Goal: Contribute content: Add original content to the website for others to see

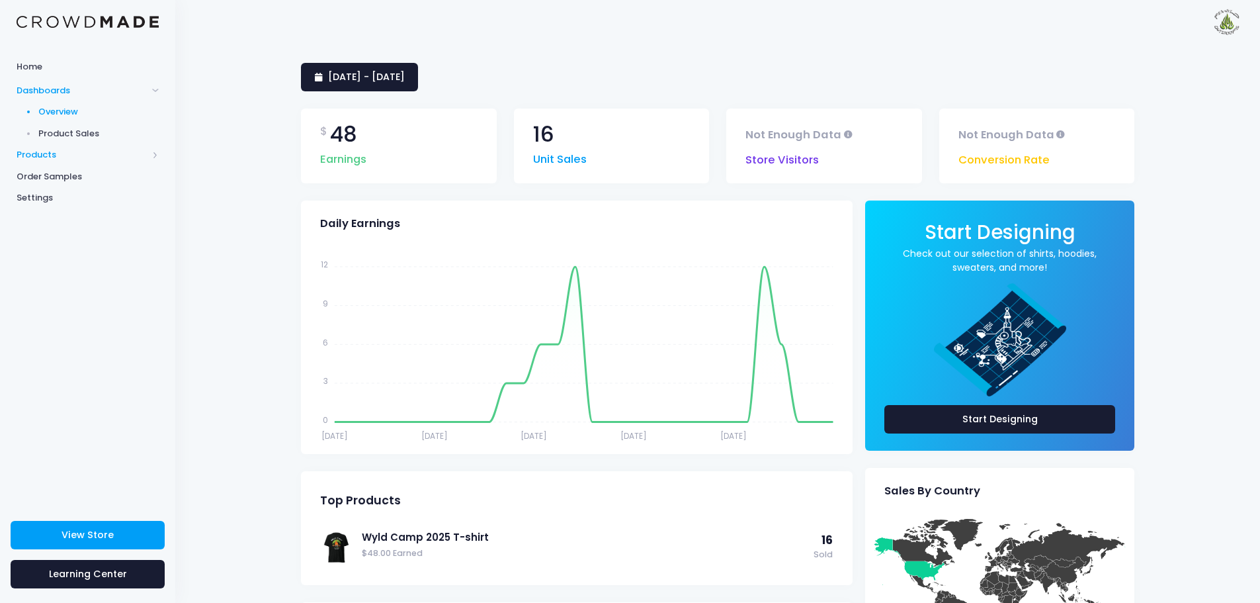
click at [50, 155] on span "Products" at bounding box center [82, 154] width 131 height 13
click at [78, 134] on span "Product Builder" at bounding box center [98, 133] width 121 height 13
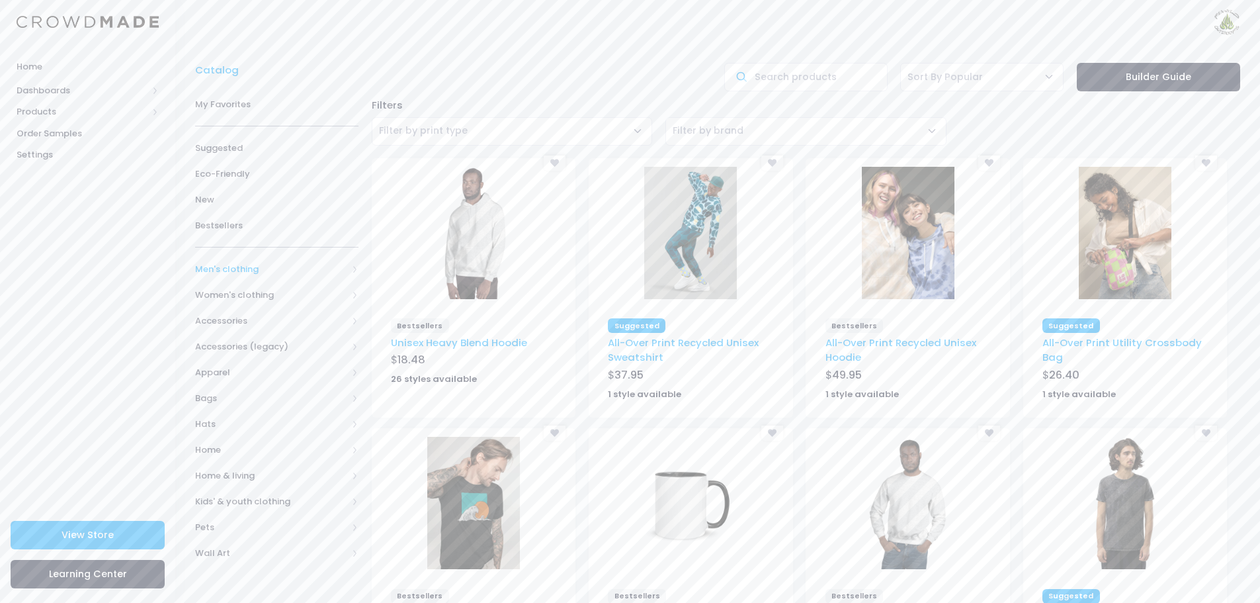
click at [229, 269] on span "Men's clothing" at bounding box center [271, 269] width 152 height 13
click at [281, 296] on span "All Men's clothing" at bounding box center [279, 294] width 126 height 13
click at [282, 298] on span "All Men's clothing" at bounding box center [279, 294] width 126 height 13
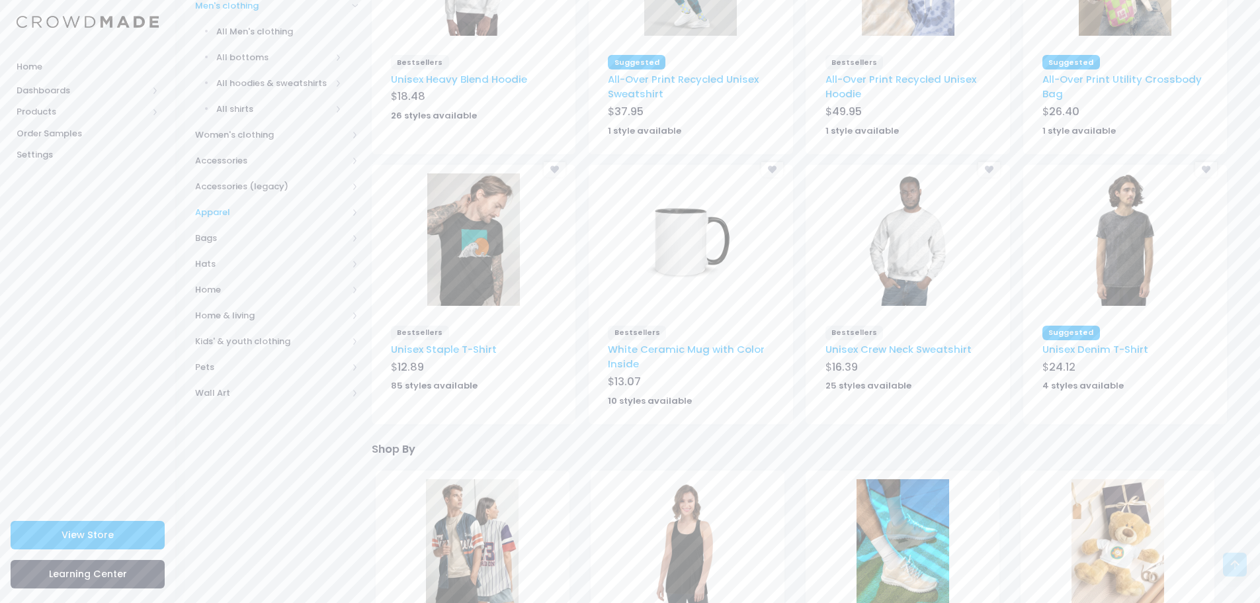
scroll to position [265, 0]
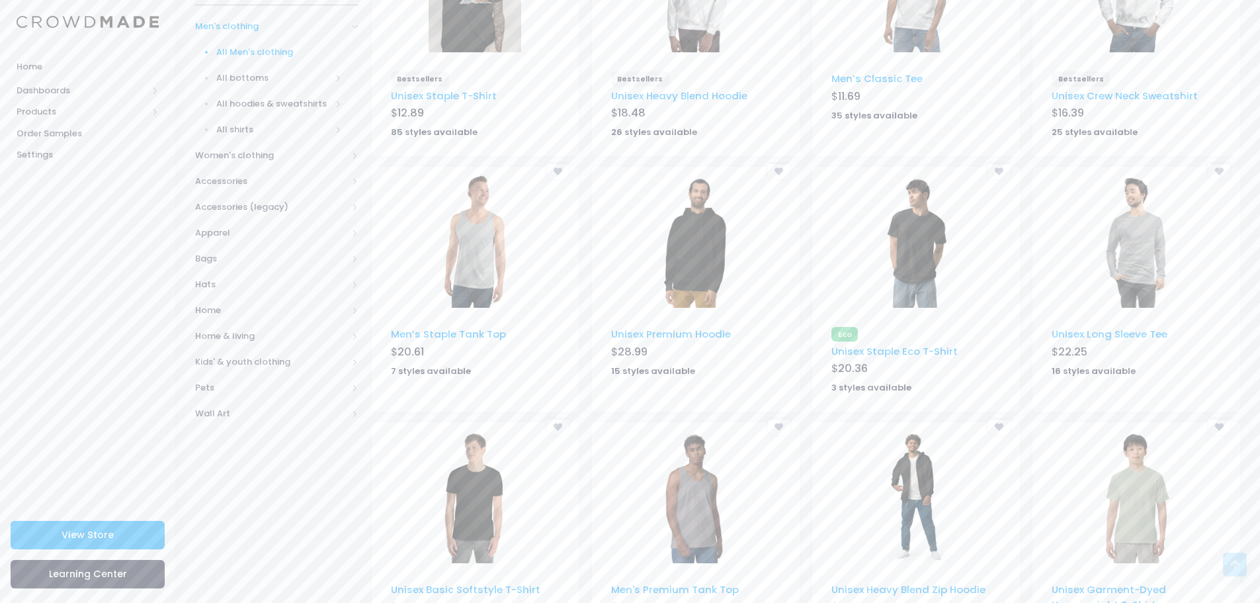
scroll to position [259, 0]
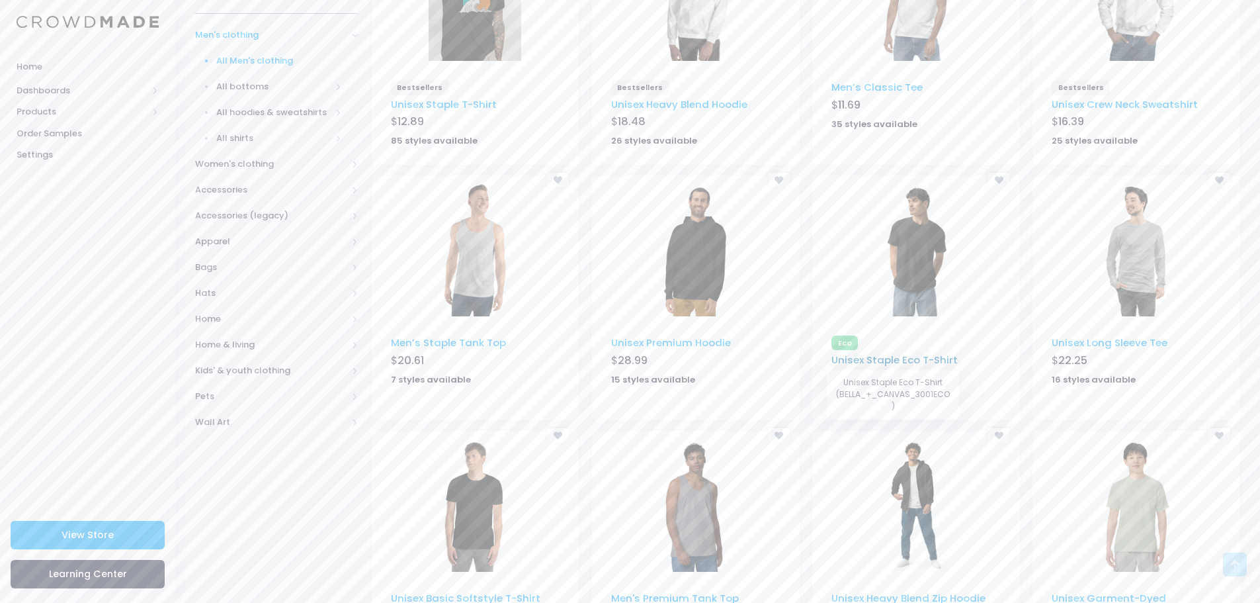
click at [888, 356] on link "Unisex Staple Eco T-Shirt" at bounding box center [894, 360] width 126 height 14
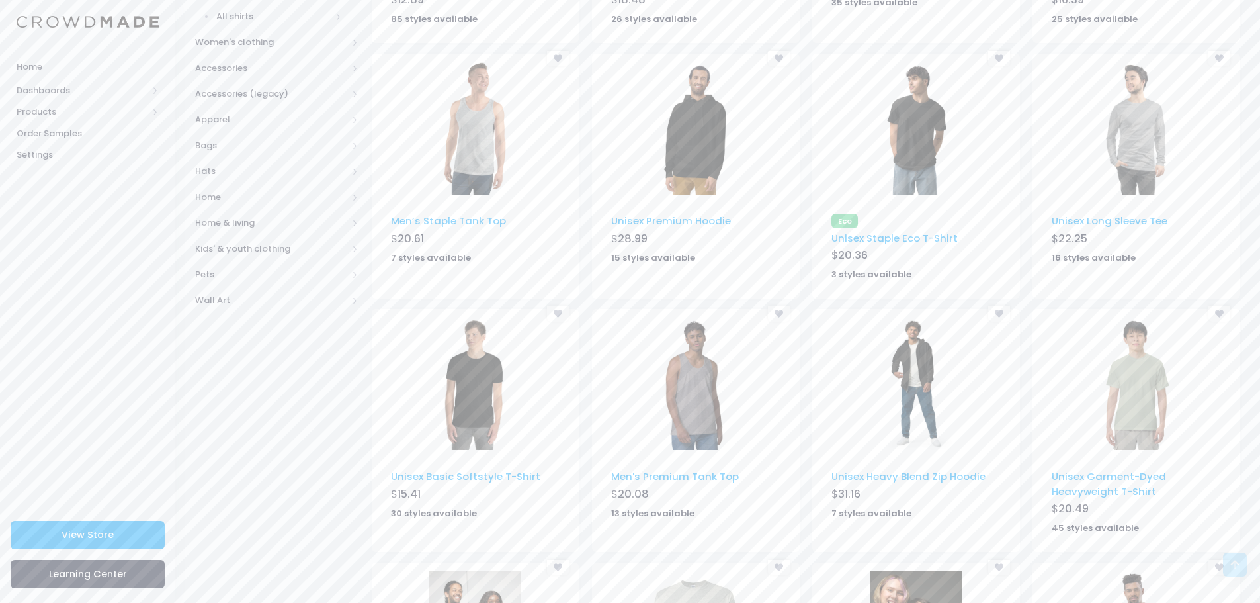
scroll to position [458, 0]
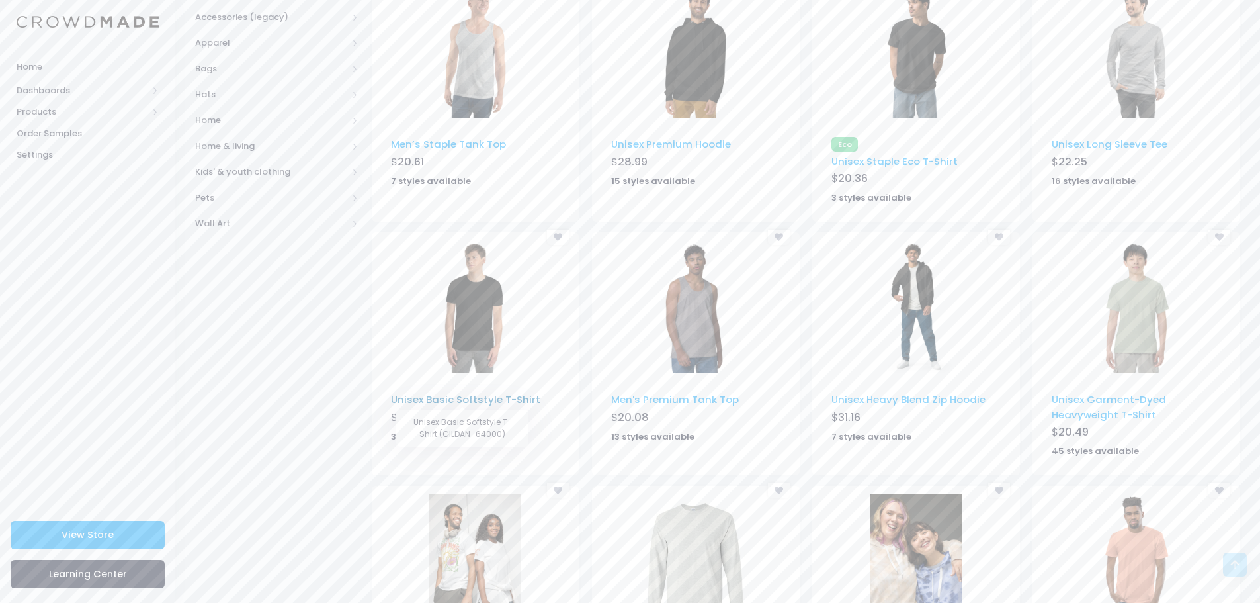
click at [469, 401] on link "Unisex Basic Softstyle T-Shirt" at bounding box center [465, 399] width 149 height 14
click at [1123, 396] on link "Unisex Garment-Dyed Heavyweight T-Shirt" at bounding box center [1109, 406] width 114 height 28
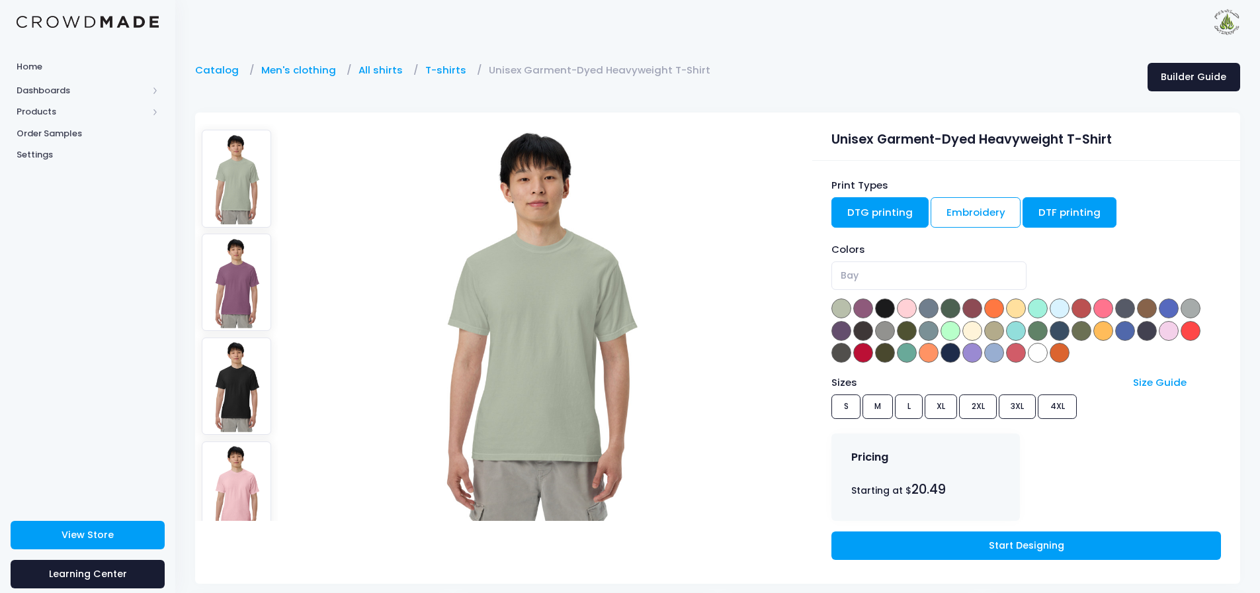
click at [1091, 220] on link "DTF printing" at bounding box center [1070, 212] width 94 height 30
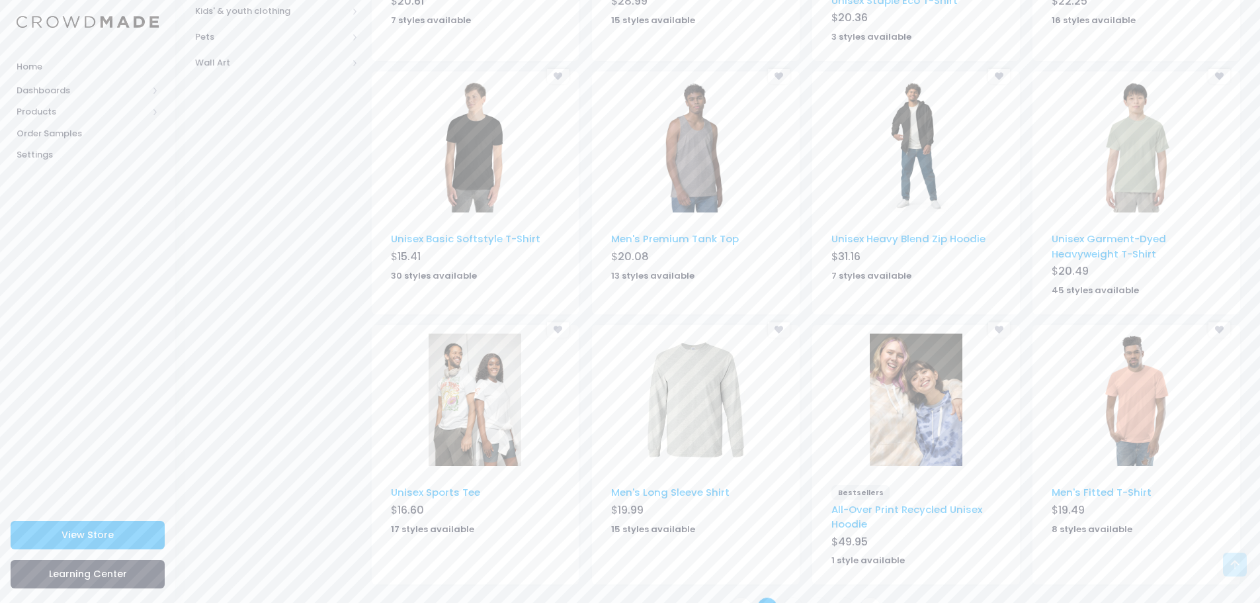
scroll to position [656, 0]
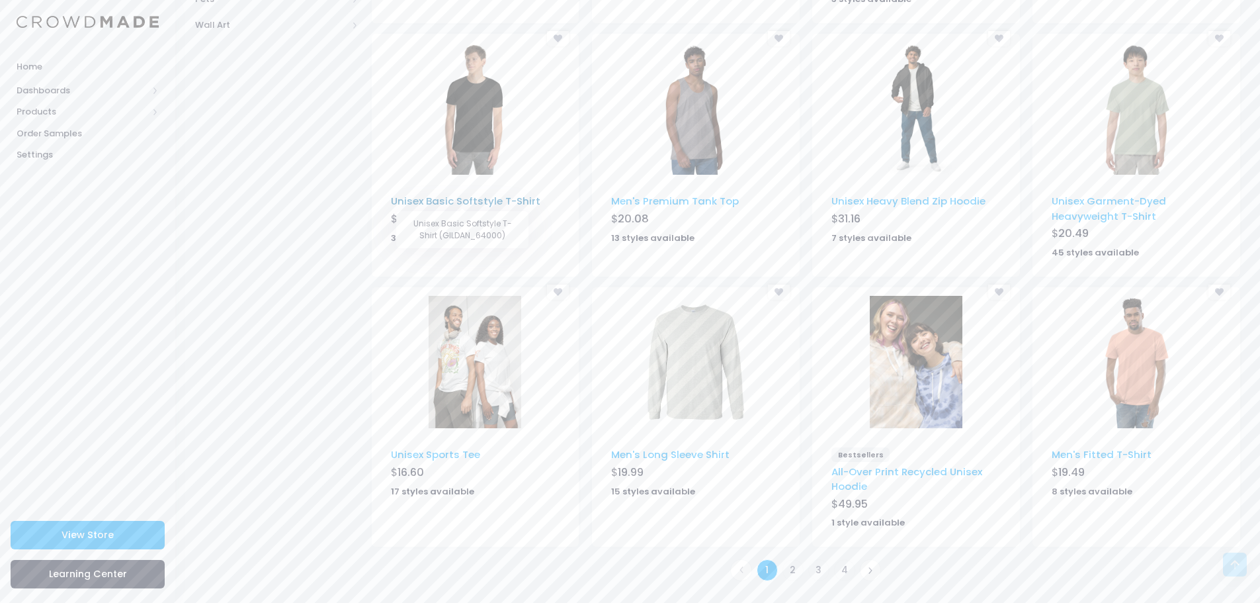
click at [481, 196] on link "Unisex Basic Softstyle T-Shirt" at bounding box center [465, 201] width 149 height 14
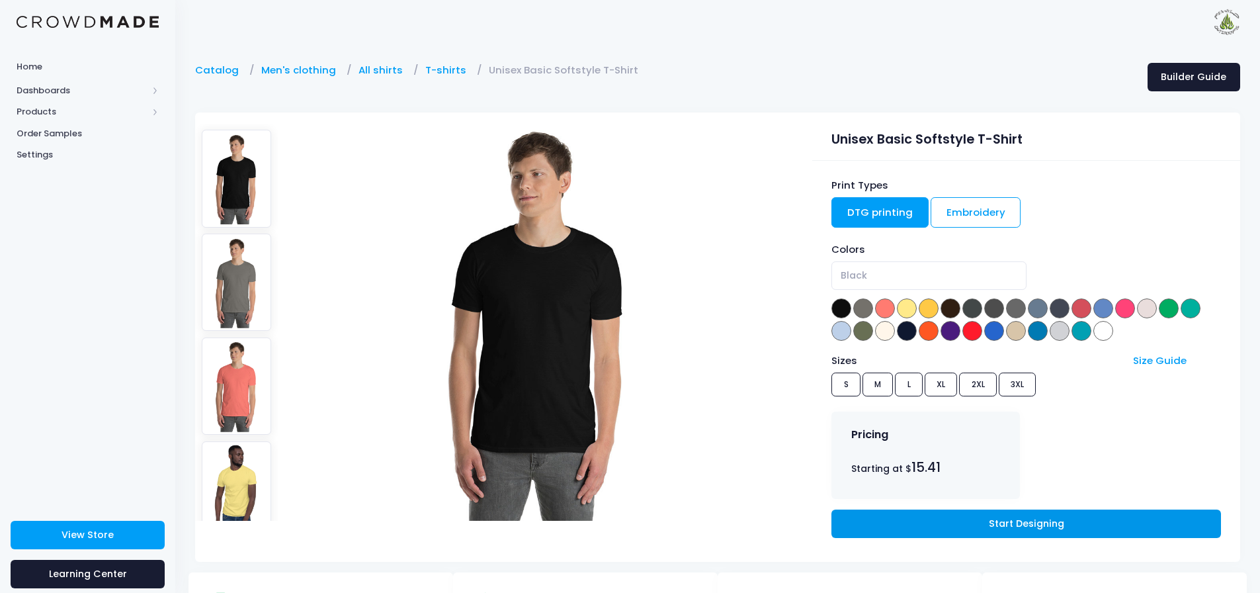
click at [1056, 519] on link "Start Designing" at bounding box center [1025, 523] width 389 height 28
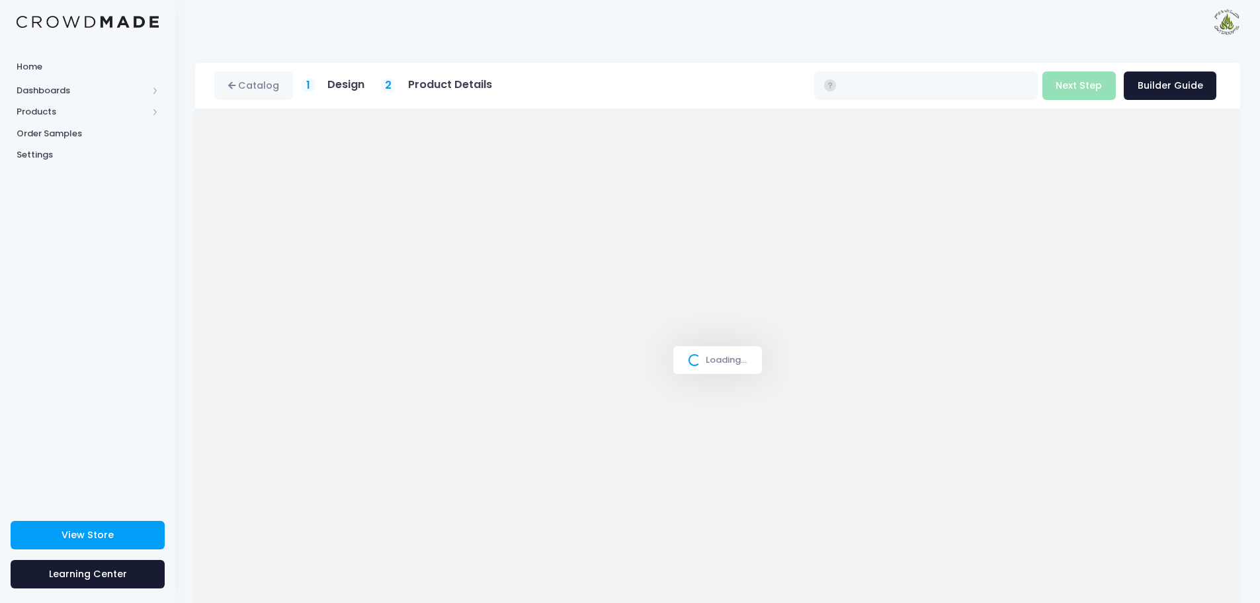
type input "$15.41 - $18.31"
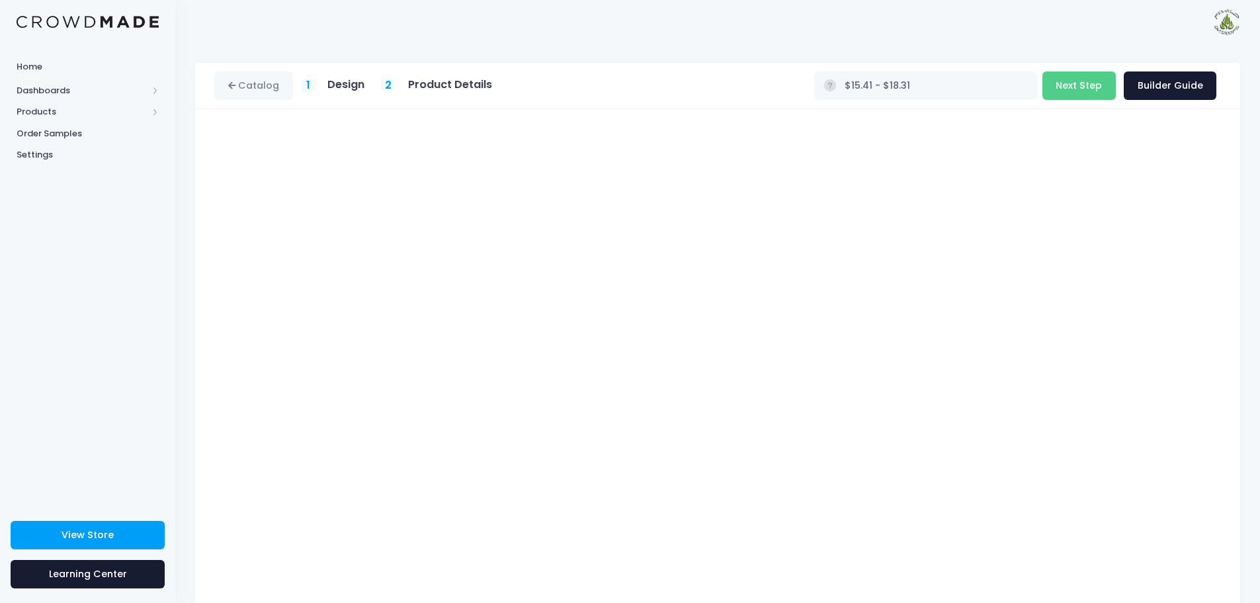
click at [327, 83] on h5 "Design" at bounding box center [345, 84] width 37 height 13
click at [333, 83] on h5 "Design" at bounding box center [345, 84] width 37 height 13
click at [309, 86] on span "1" at bounding box center [308, 85] width 4 height 16
click at [315, 82] on div "1 Design" at bounding box center [334, 85] width 64 height 15
click at [1095, 89] on button "Next Step" at bounding box center [1078, 85] width 73 height 28
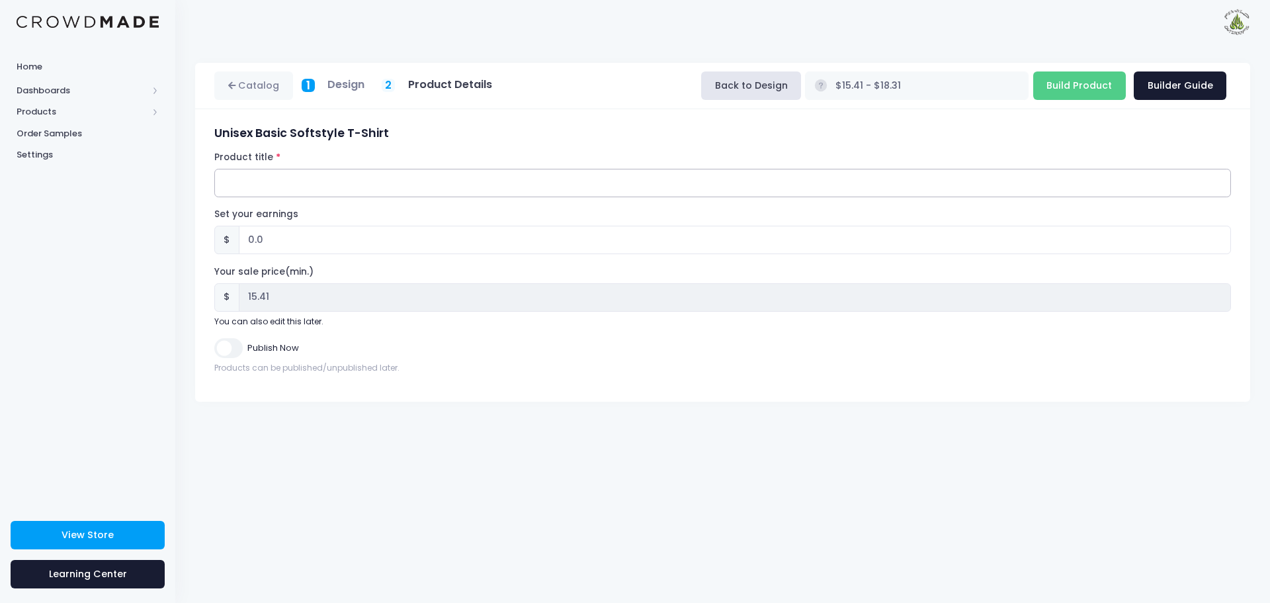
click at [333, 182] on input "Product title" at bounding box center [722, 183] width 1017 height 28
type input "BYOL T-shirt Wyld Camp 2025"
click at [252, 239] on input "0.0" at bounding box center [735, 240] width 992 height 28
type input "3.0"
type input "$18.41 - $21.31"
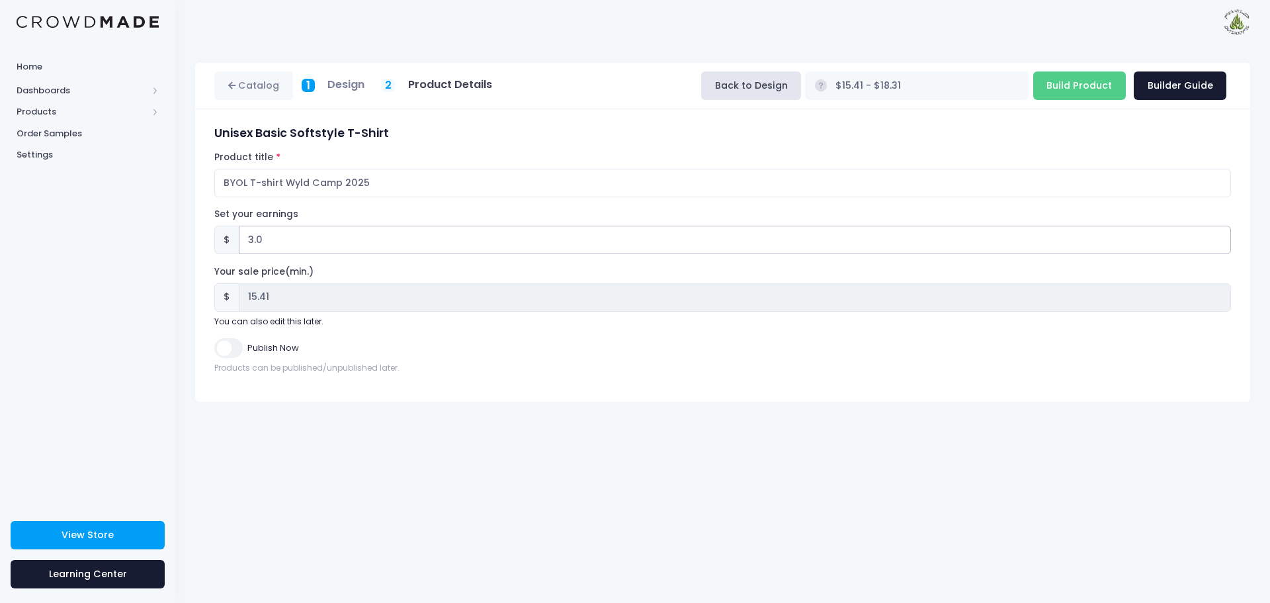
type input "18.41"
type input ".0"
type input "$15.41 - $18.31"
type input "15.41"
type input "5.0"
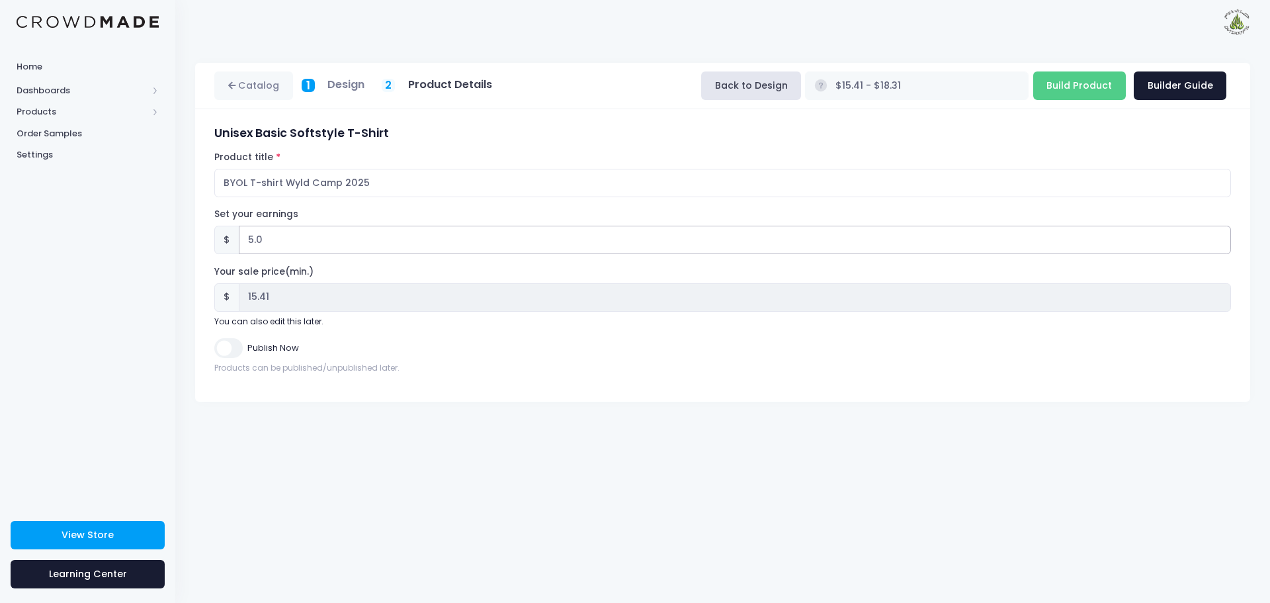
type input "$20.41 - $23.31"
type input "20.41"
type input "5.0"
click at [1095, 89] on input "Build Product" at bounding box center [1079, 85] width 93 height 28
type input "Building product..."
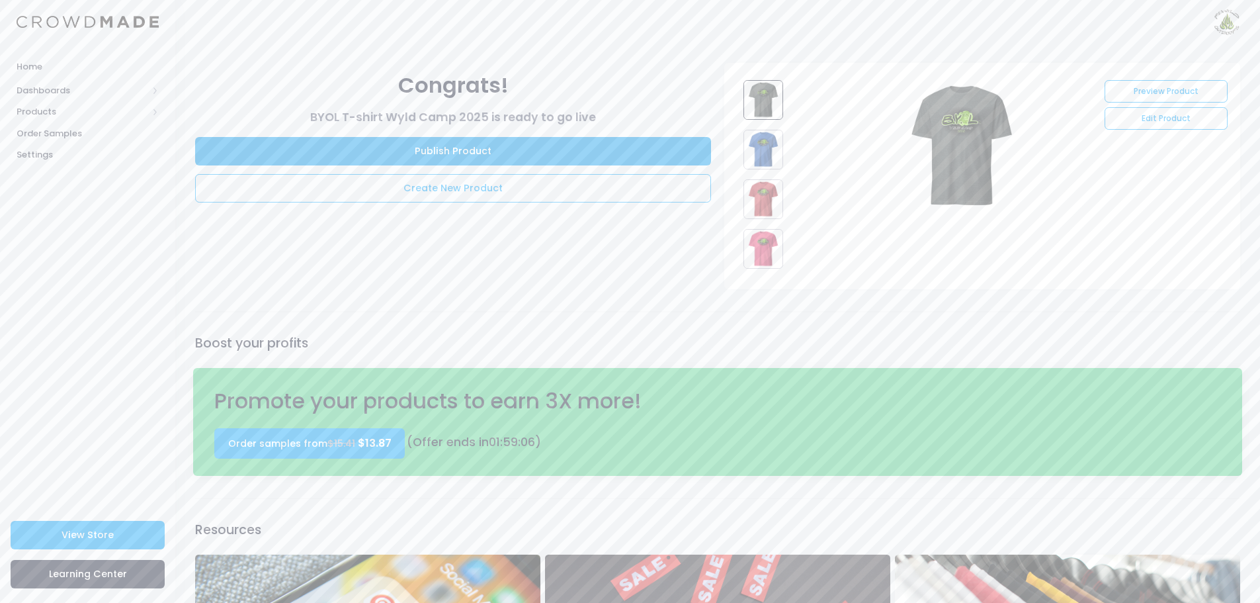
click at [605, 145] on link "Publish Product" at bounding box center [453, 151] width 516 height 28
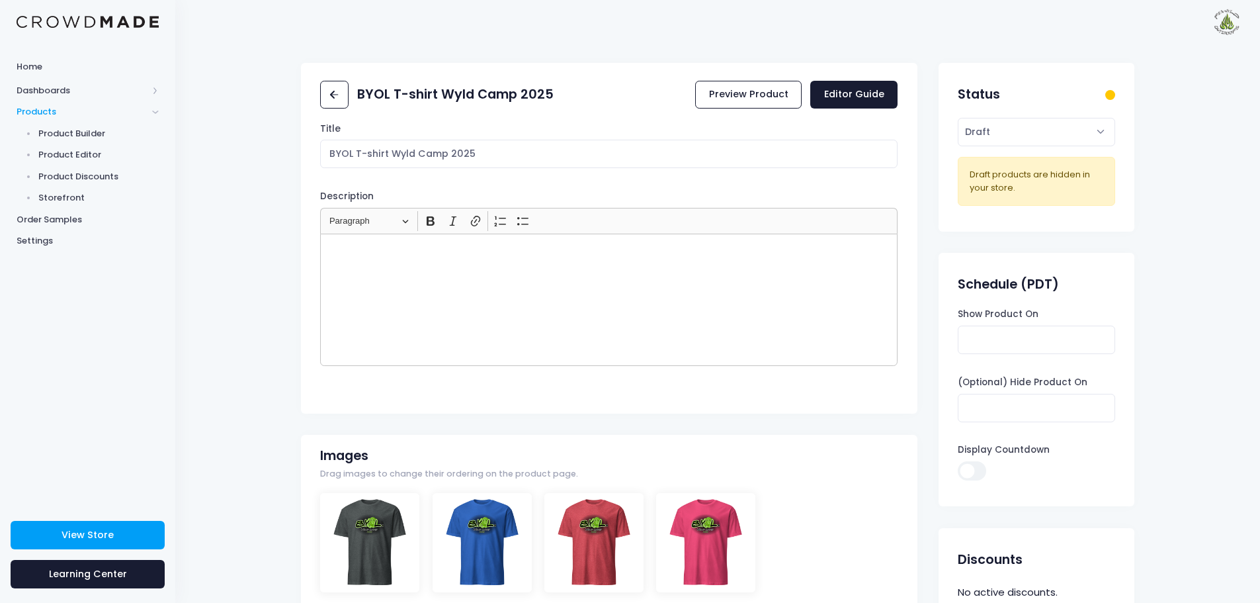
click at [357, 242] on p "Rich Text Editor, main" at bounding box center [609, 248] width 566 height 13
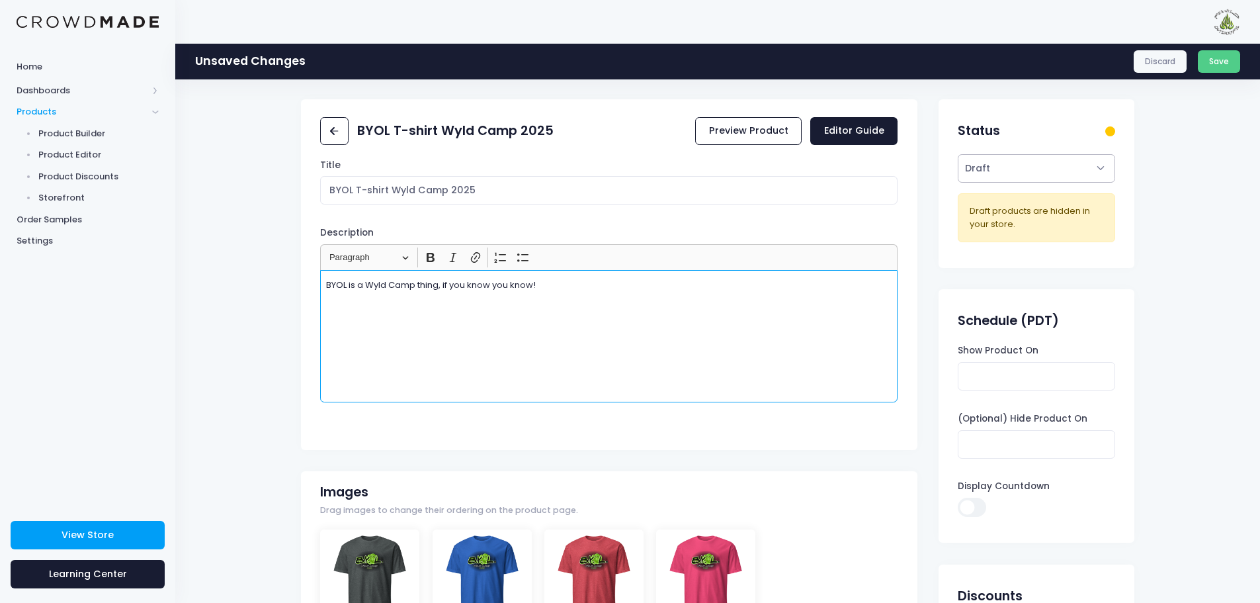
click at [1099, 169] on select "Active Draft" at bounding box center [1036, 168] width 157 height 28
select select "active"
click at [958, 154] on select "Active Draft" at bounding box center [1036, 168] width 157 height 28
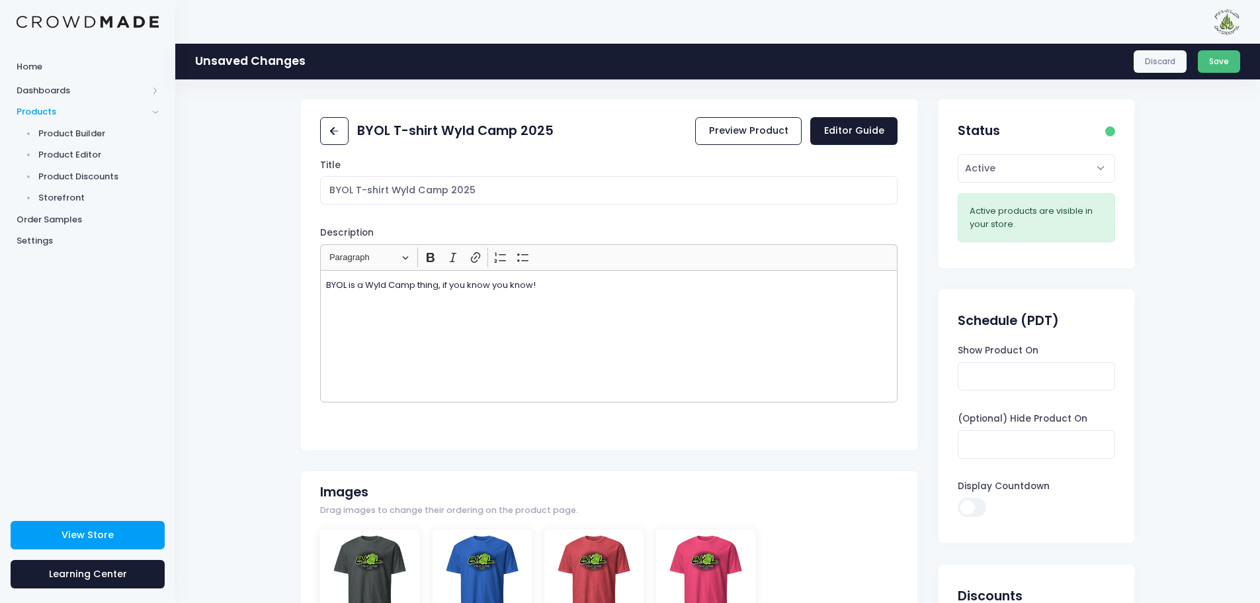
click at [1227, 64] on button "Save" at bounding box center [1219, 61] width 43 height 22
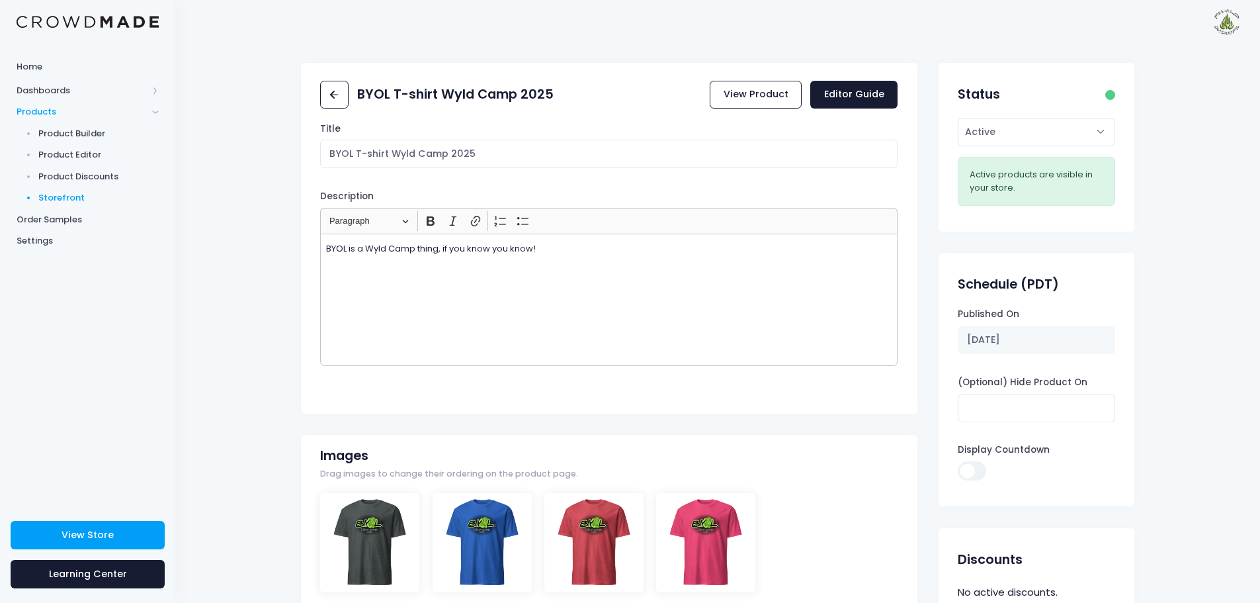
click at [67, 200] on span "Storefront" at bounding box center [98, 197] width 121 height 13
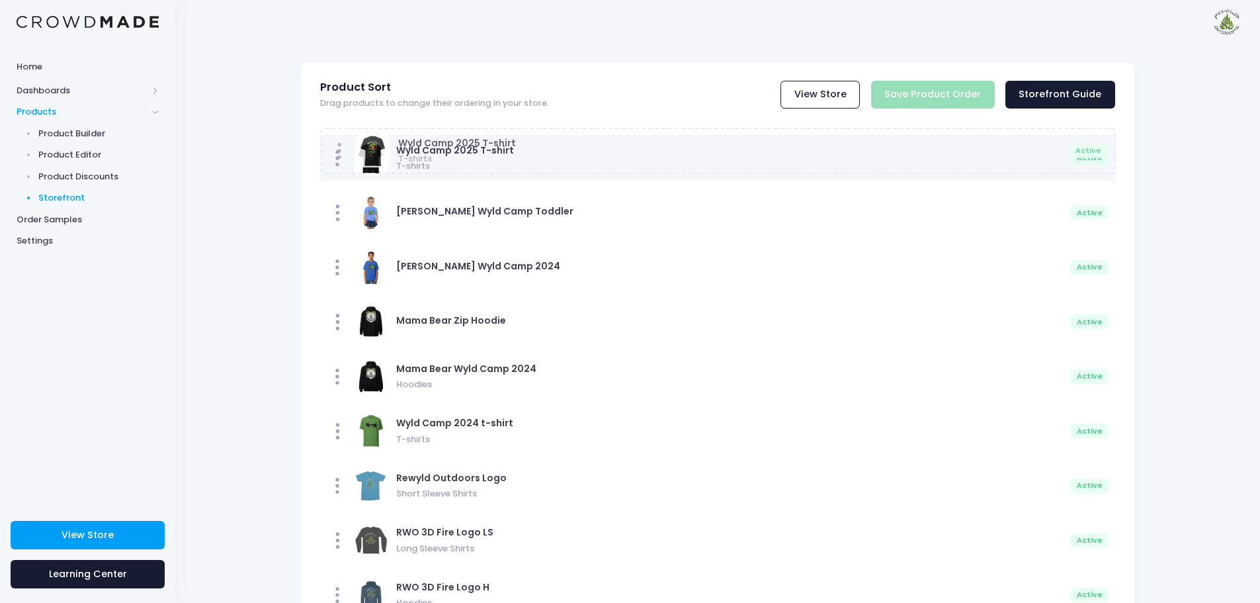
drag, startPoint x: 341, startPoint y: 416, endPoint x: 341, endPoint y: 159, distance: 256.7
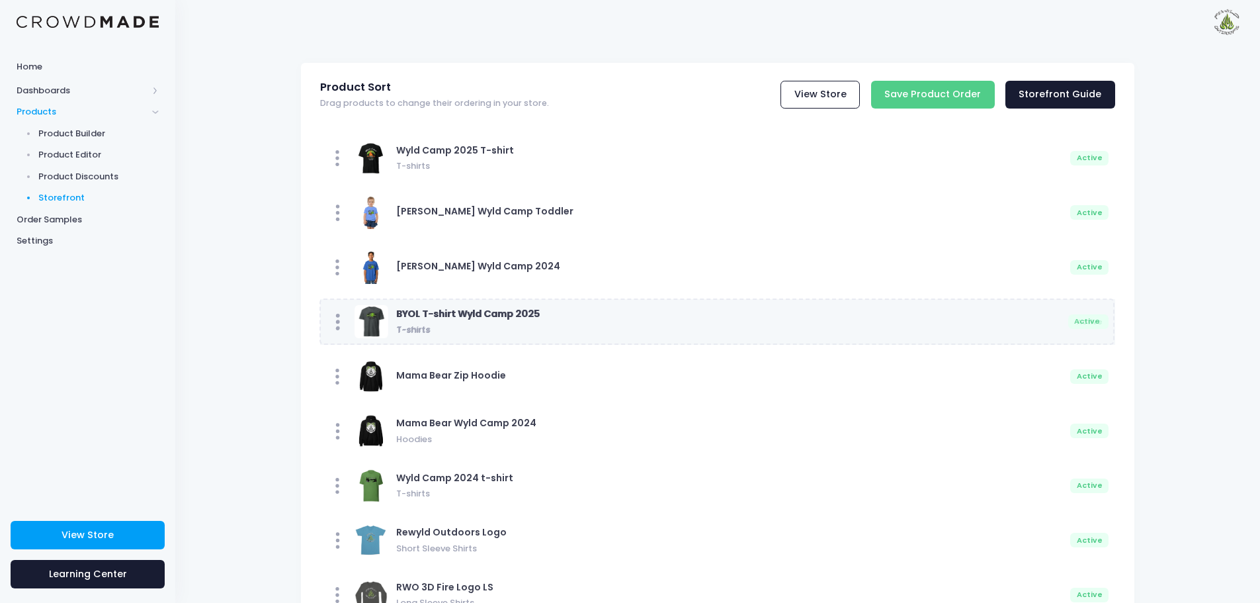
drag, startPoint x: 376, startPoint y: 518, endPoint x: 375, endPoint y: 323, distance: 195.1
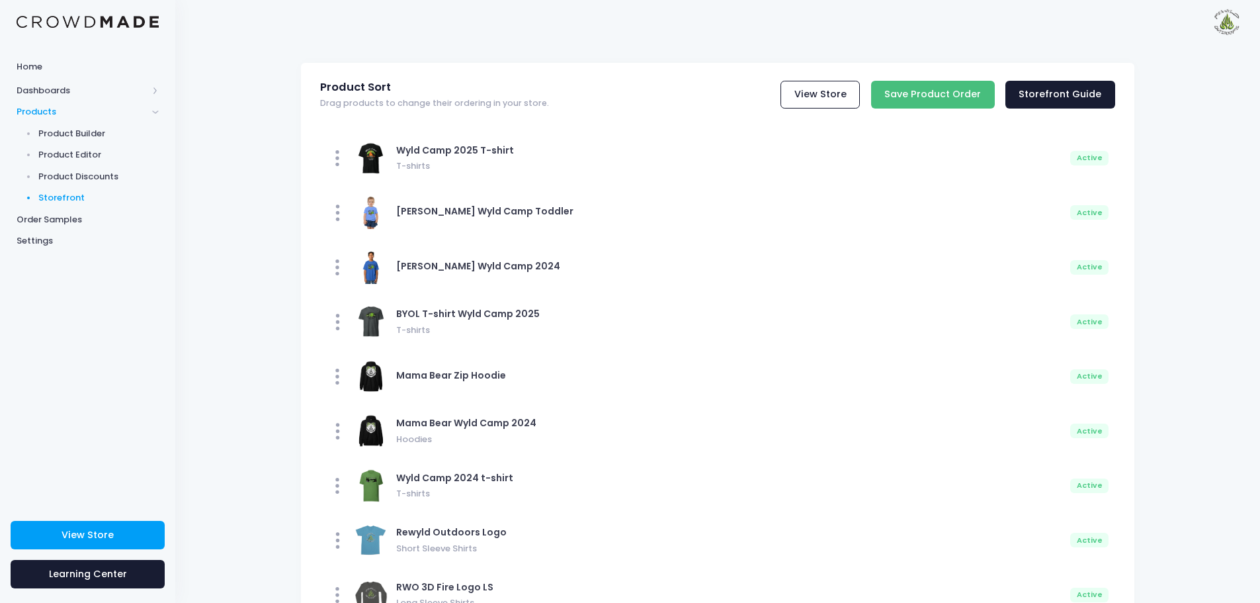
click at [945, 87] on input "Save Product Order" at bounding box center [933, 95] width 124 height 28
click at [921, 96] on input "Save Product Order" at bounding box center [933, 95] width 124 height 28
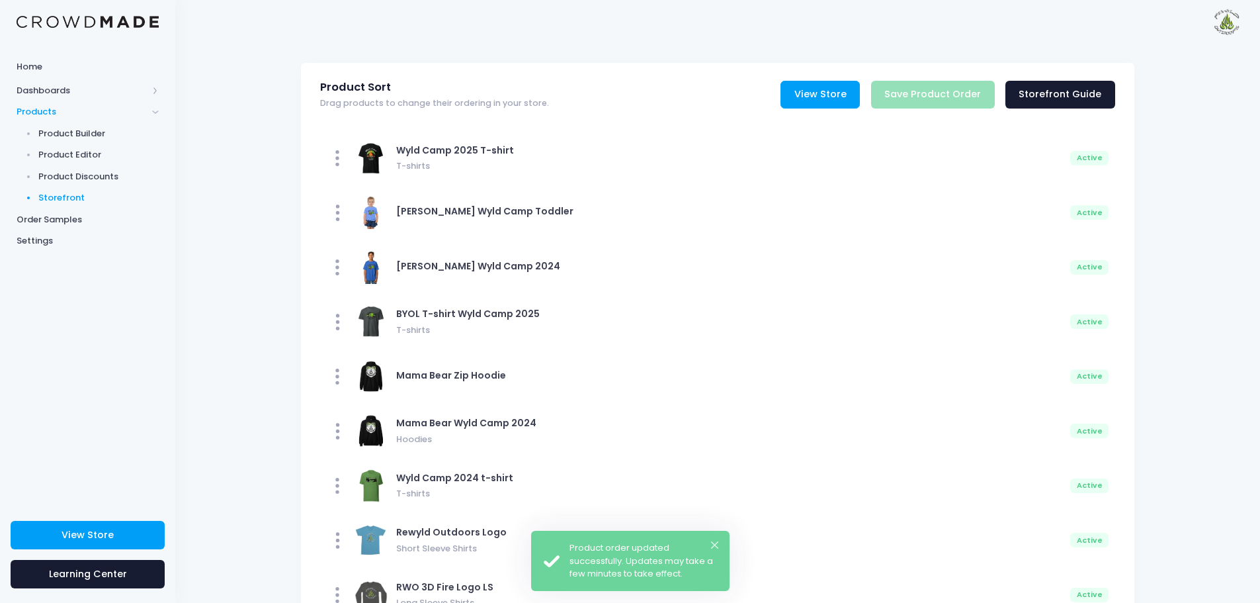
click at [818, 93] on link "View Store" at bounding box center [820, 95] width 79 height 28
